Goal: Task Accomplishment & Management: Manage account settings

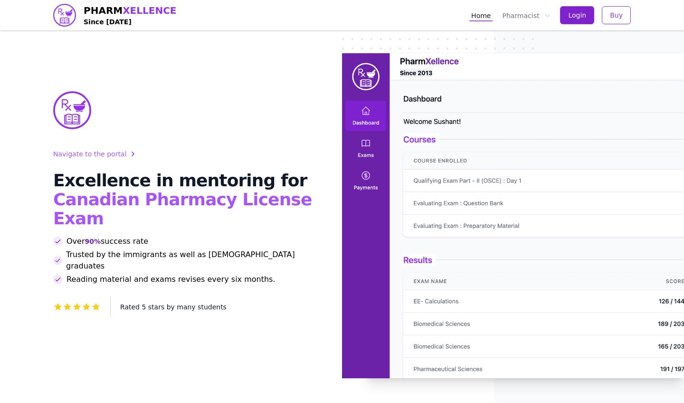
click at [579, 9] on button "Login" at bounding box center [577, 15] width 34 height 18
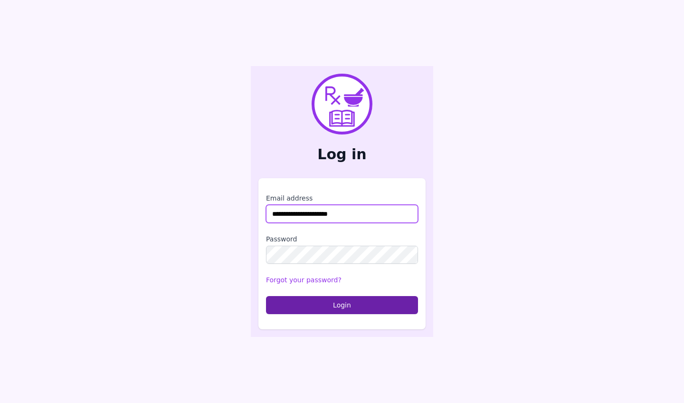
type input "**********"
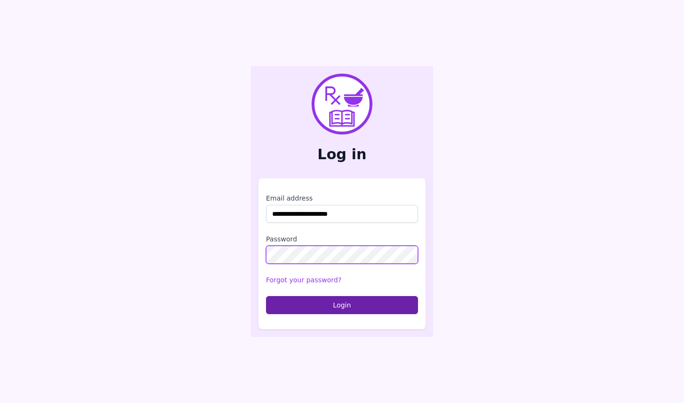
click at [342, 304] on button "Login" at bounding box center [342, 305] width 152 height 18
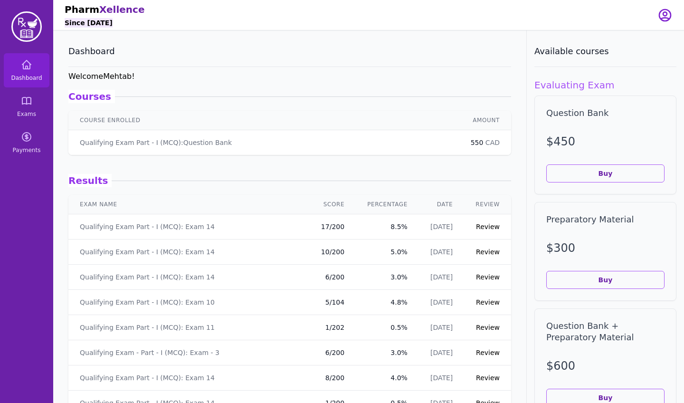
click at [492, 224] on link "Review" at bounding box center [488, 227] width 24 height 8
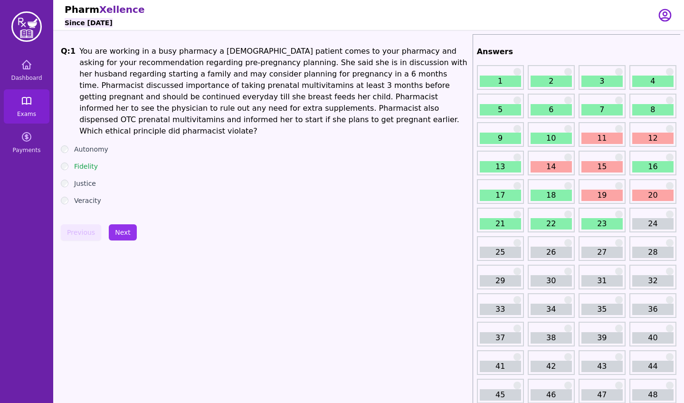
click at [29, 118] on link "Exams" at bounding box center [27, 106] width 46 height 34
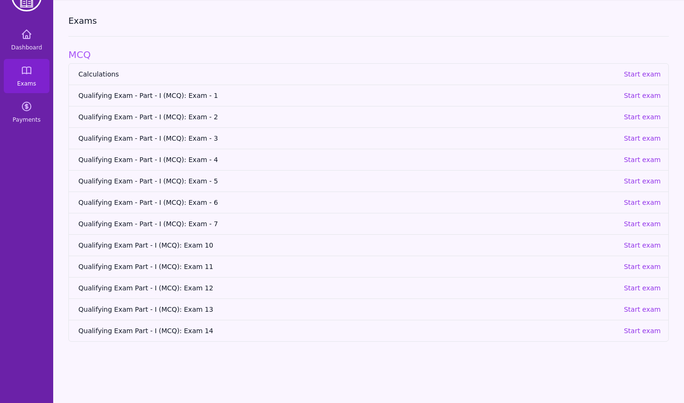
scroll to position [30, 0]
